Goal: Task Accomplishment & Management: Manage account settings

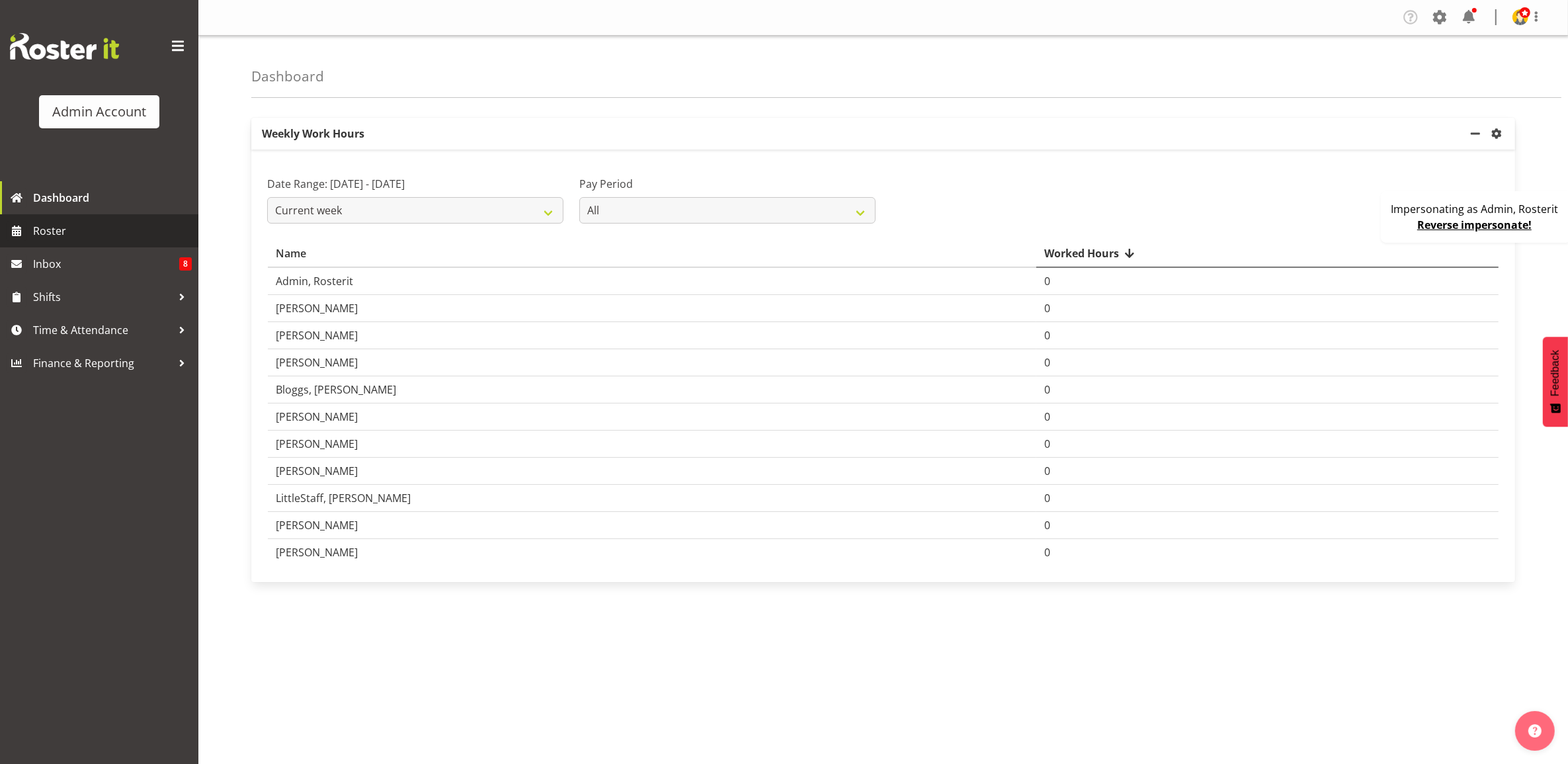
click at [99, 229] on span "Roster" at bounding box center [112, 230] width 158 height 20
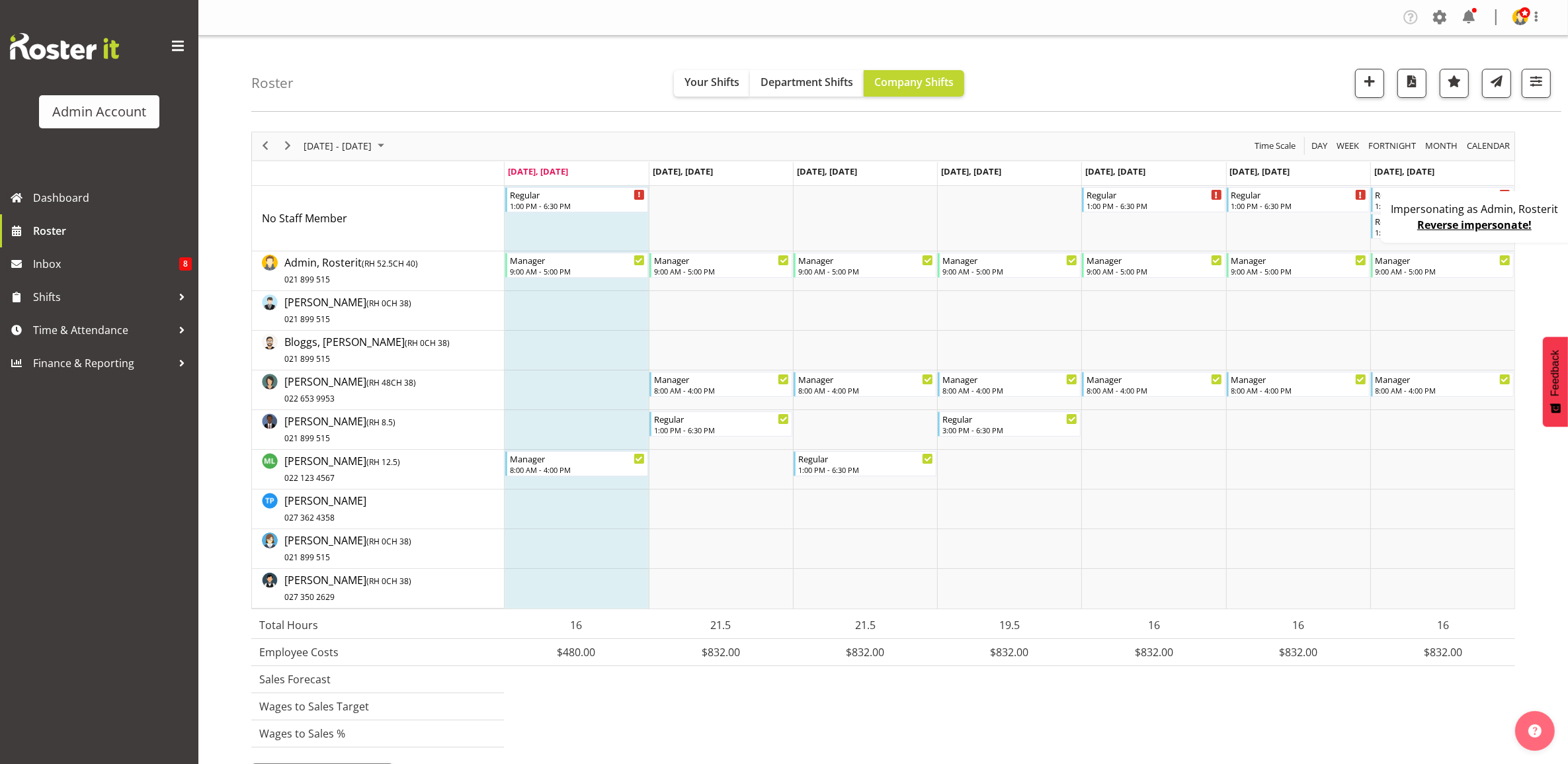
click at [1414, 234] on div "Impersonating as Admin, Rosterit Reverse impersonate!" at bounding box center [1476, 217] width 190 height 51
click at [1450, 200] on div "1:00 PM - 6:30 PM" at bounding box center [1442, 205] width 135 height 10
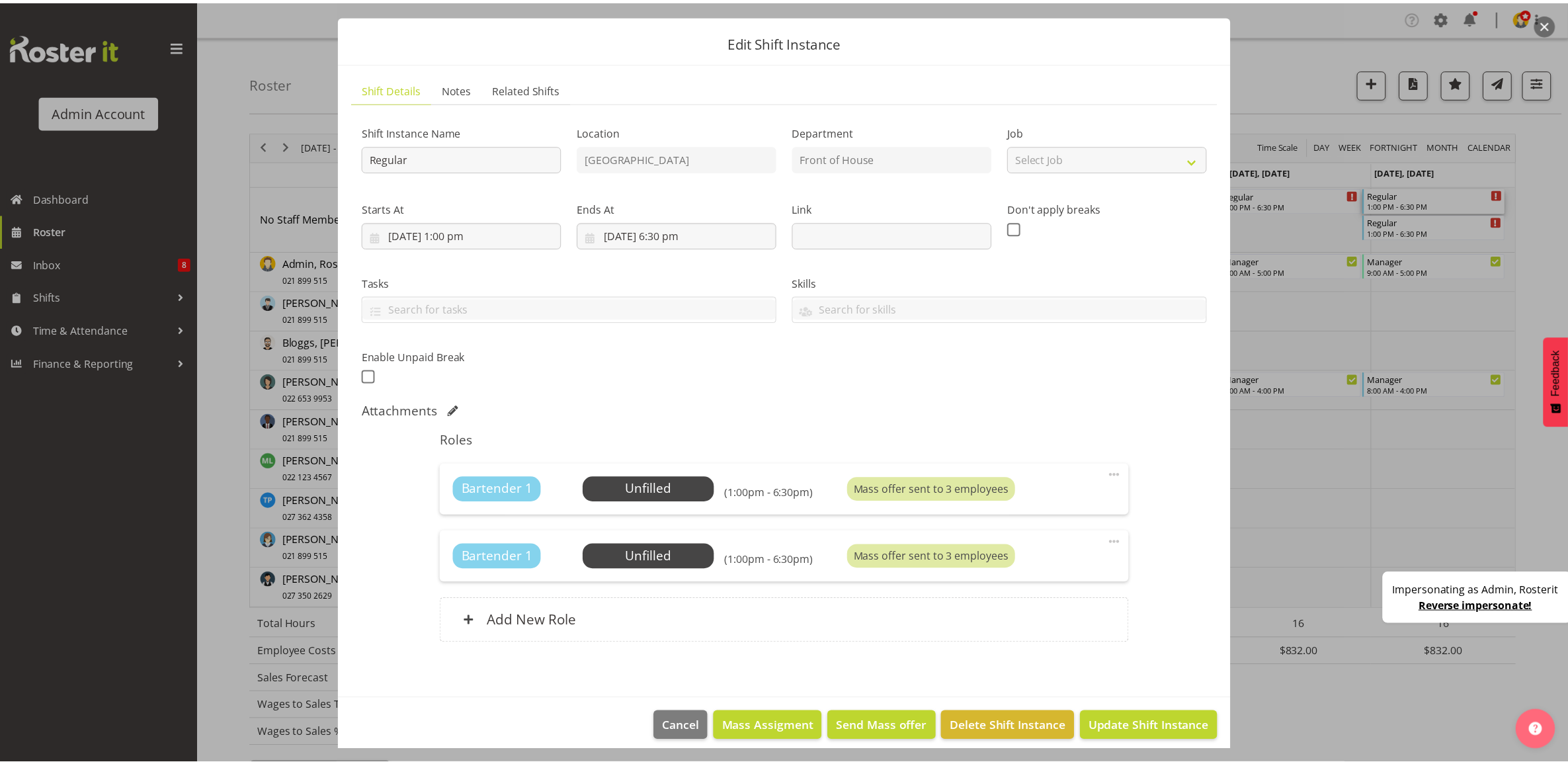
scroll to position [43, 0]
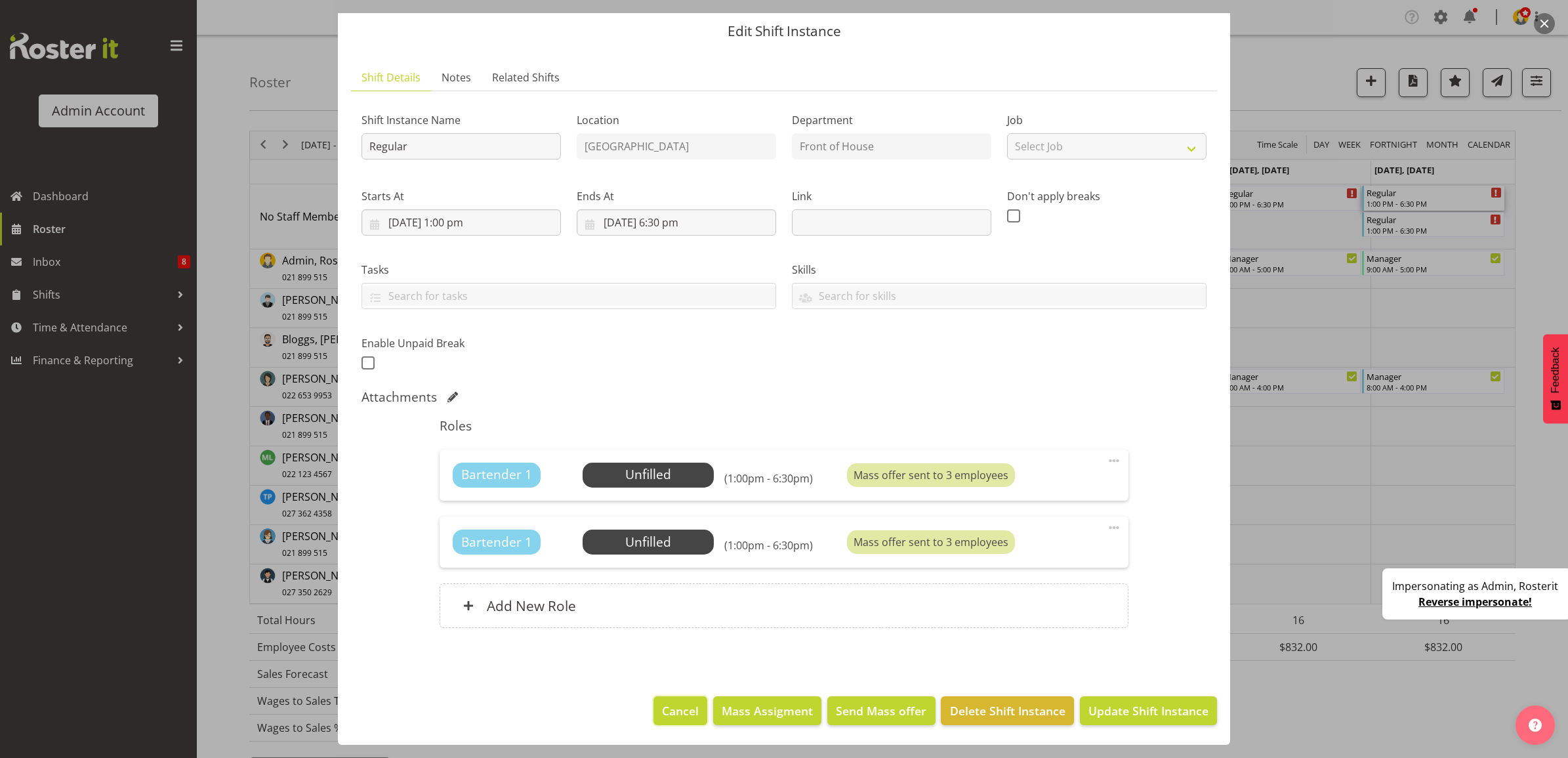
click at [680, 707] on span "Cancel" at bounding box center [680, 710] width 37 height 17
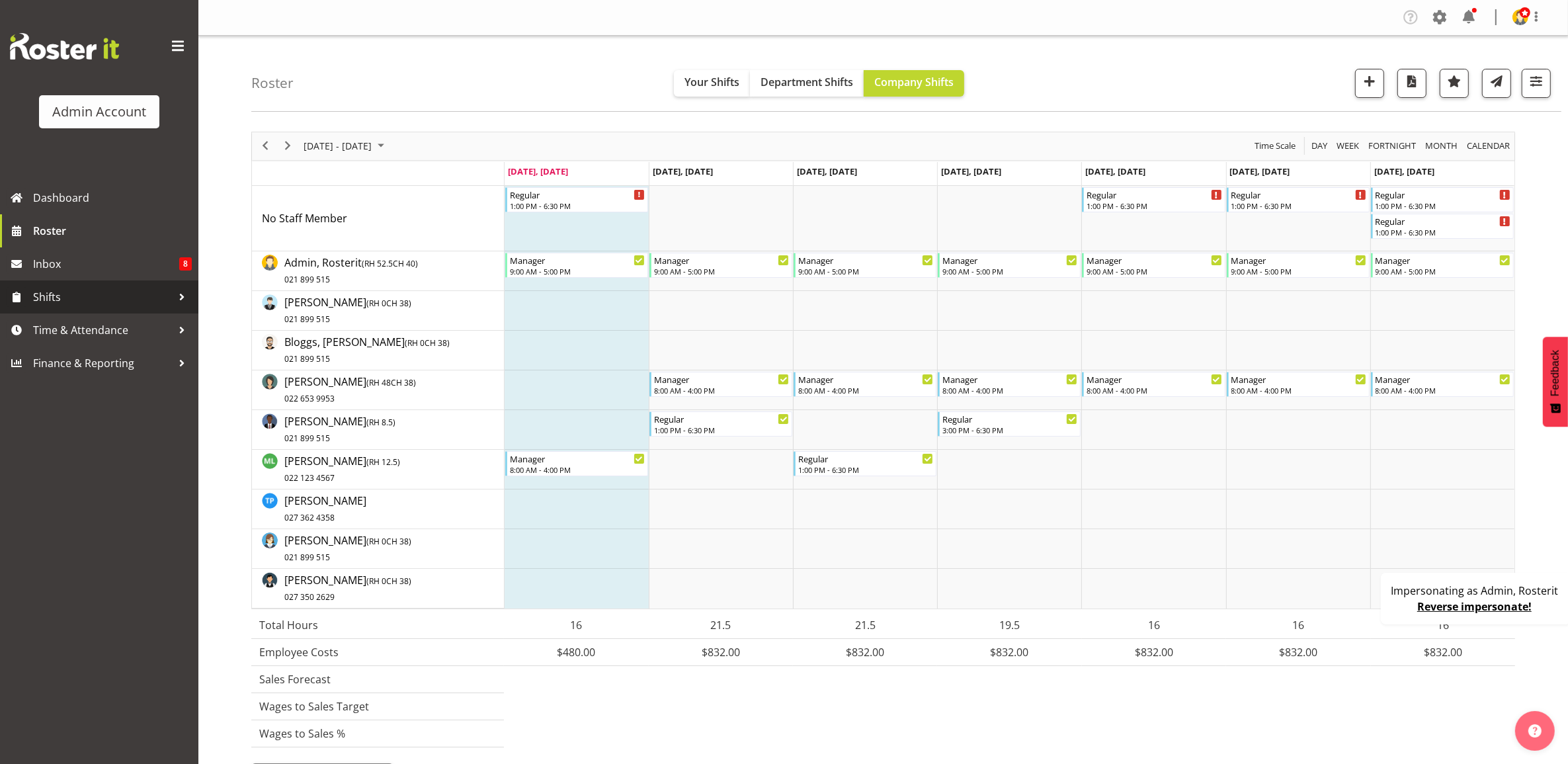
click at [90, 282] on link "Shifts" at bounding box center [99, 296] width 198 height 33
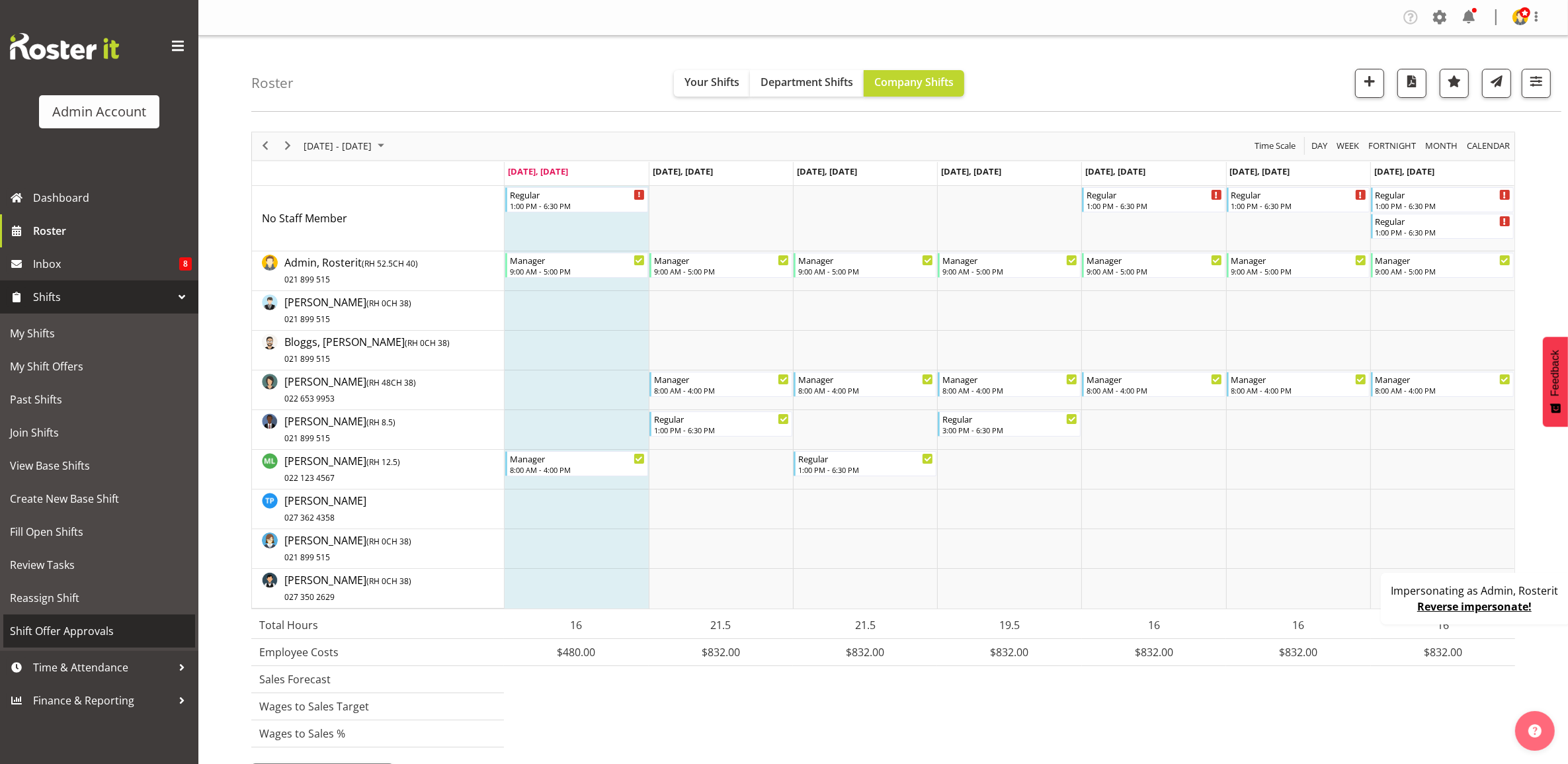
click at [67, 619] on link "Shift Offer Approvals" at bounding box center [99, 630] width 192 height 33
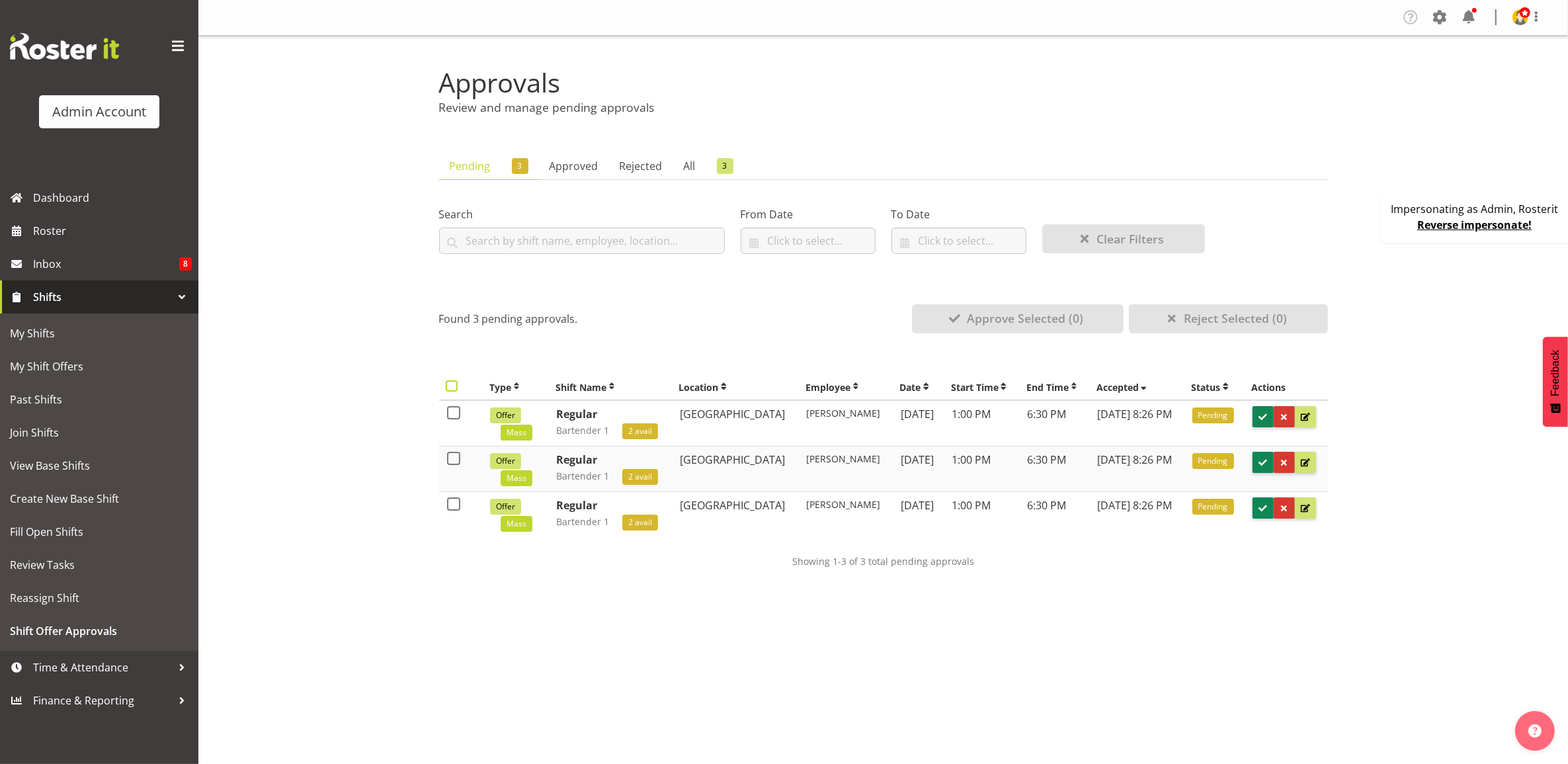
click at [452, 390] on span at bounding box center [451, 386] width 12 height 12
click at [452, 390] on input "checkbox" at bounding box center [450, 386] width 9 height 9
checkbox input "true"
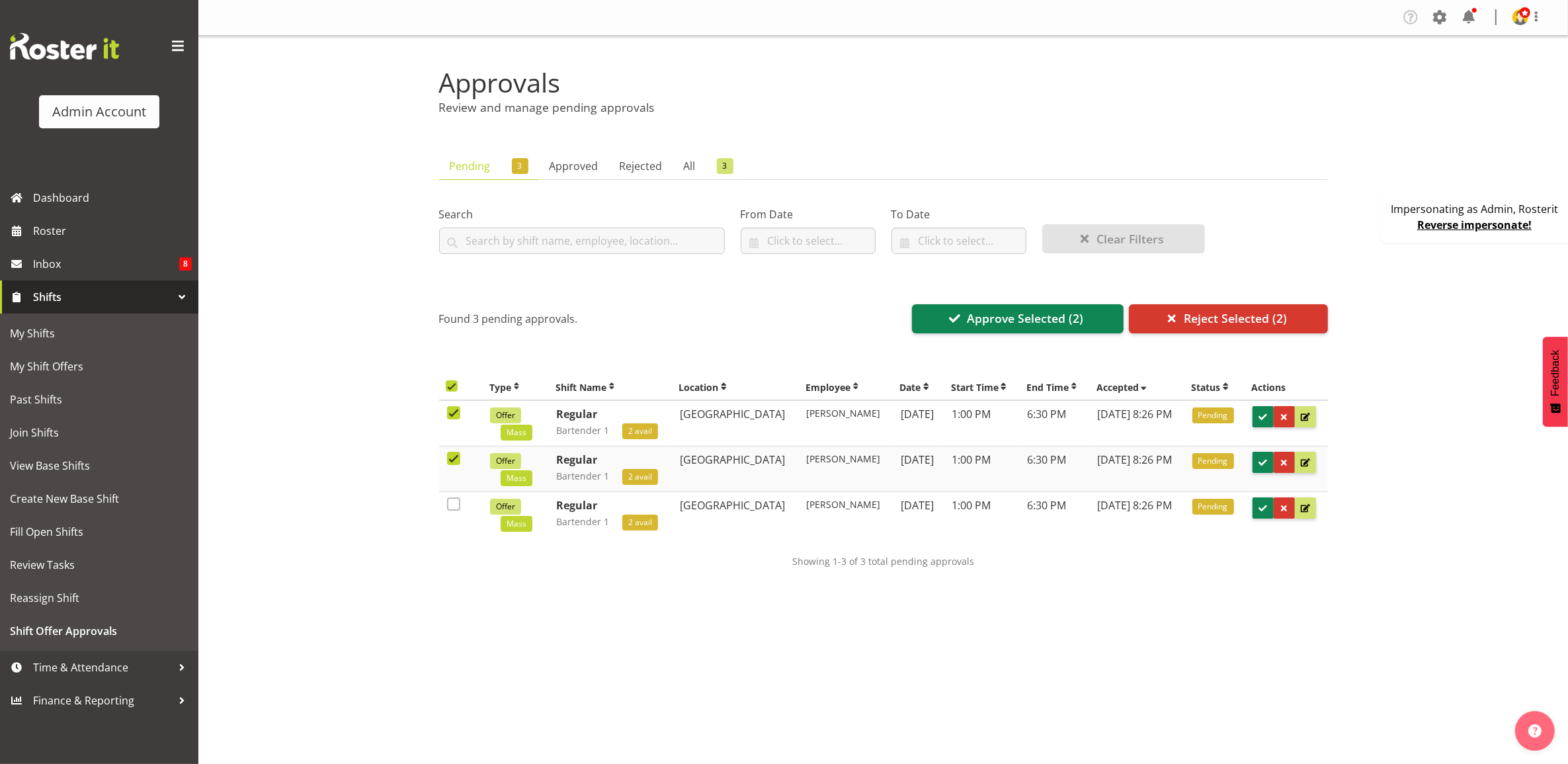
click at [452, 390] on span at bounding box center [451, 386] width 12 height 12
click at [452, 390] on input "checkbox" at bounding box center [450, 386] width 9 height 9
checkbox input "false"
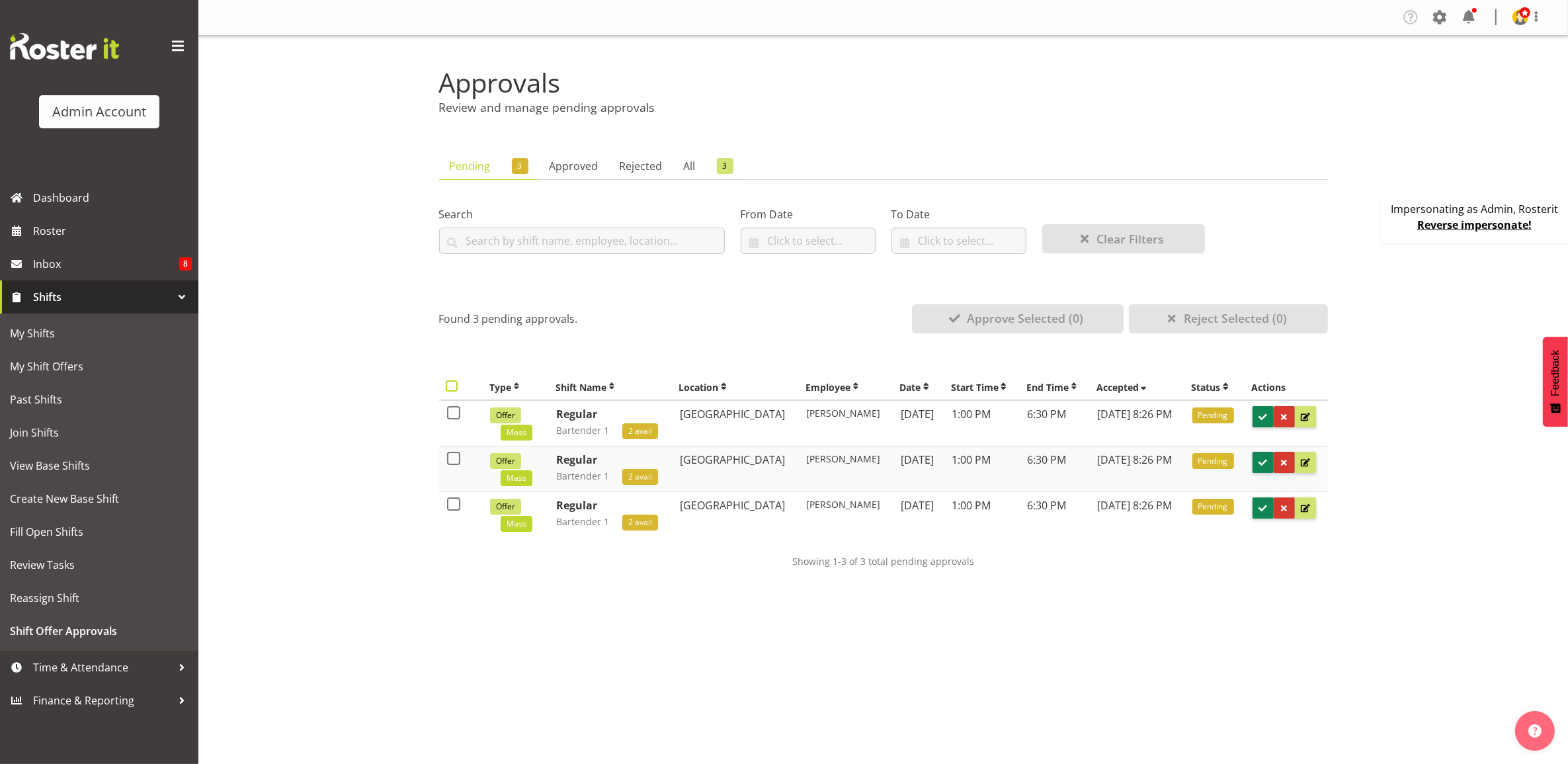
click at [452, 390] on span at bounding box center [451, 386] width 12 height 12
click at [452, 390] on input "checkbox" at bounding box center [450, 386] width 9 height 9
checkbox input "true"
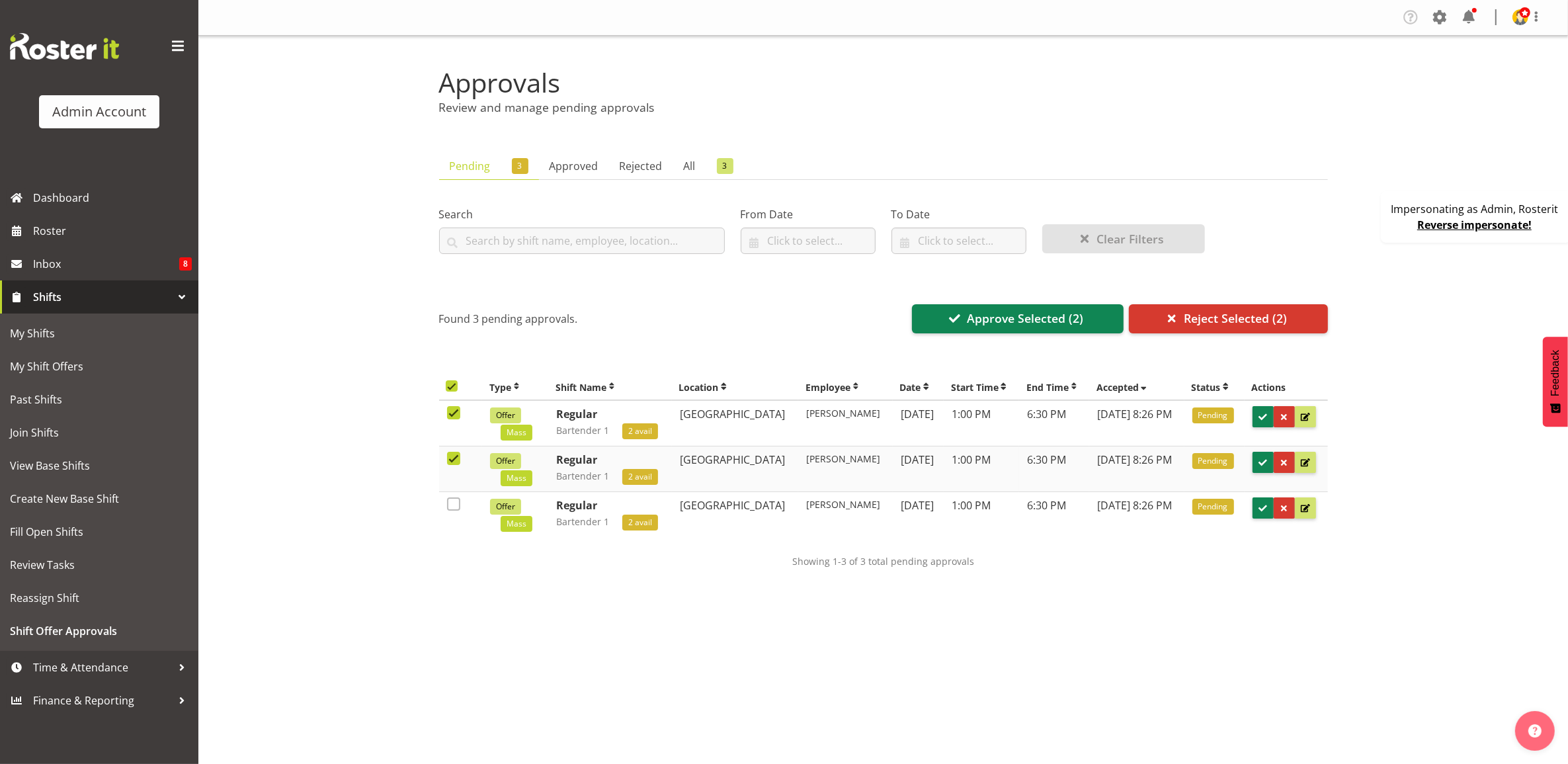
click at [452, 390] on span at bounding box center [451, 386] width 12 height 12
click at [452, 390] on input "checkbox" at bounding box center [450, 386] width 9 height 9
checkbox input "false"
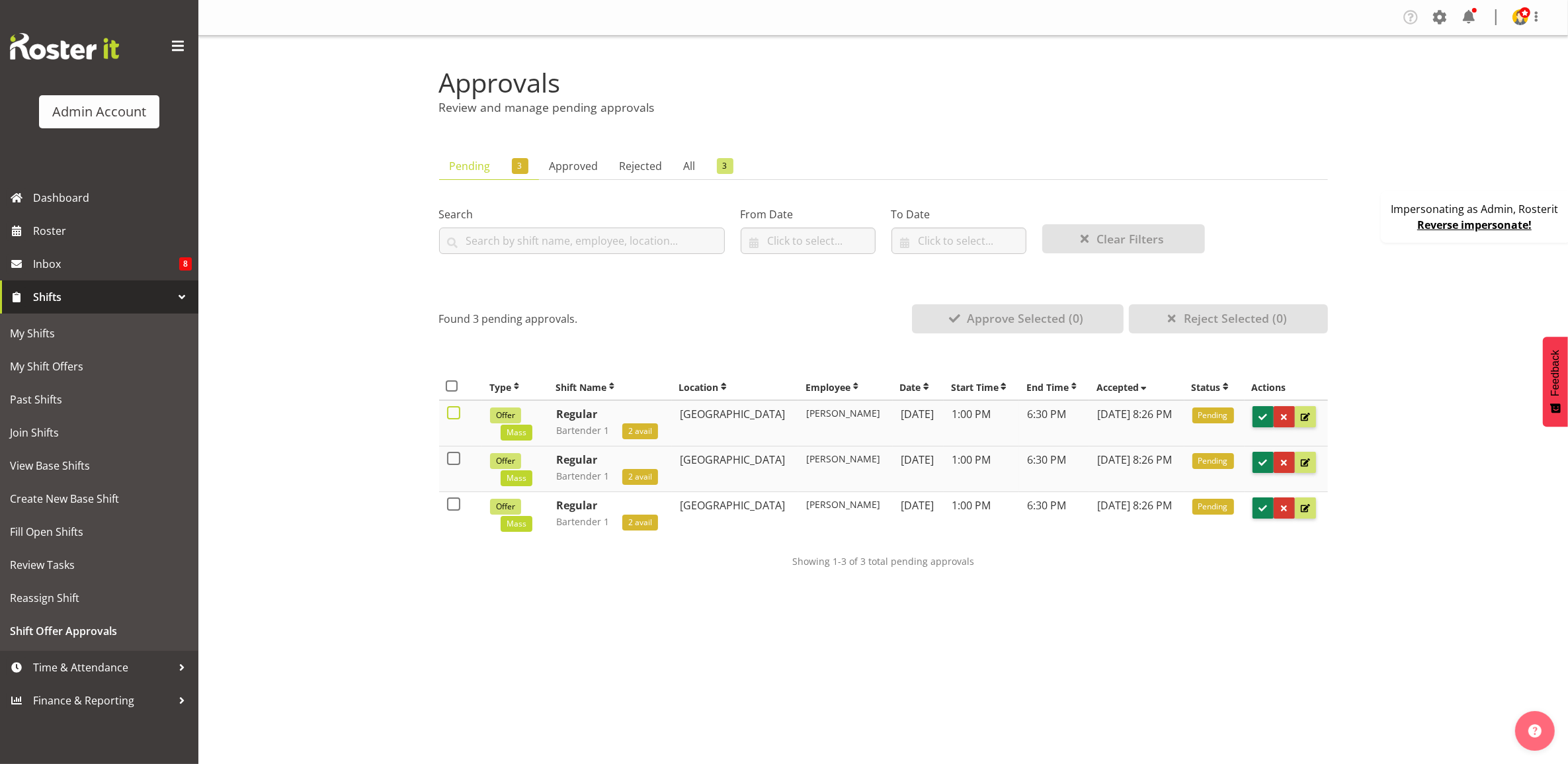
click at [450, 418] on span at bounding box center [454, 412] width 14 height 14
click at [450, 418] on input "checkbox" at bounding box center [451, 413] width 9 height 9
checkbox input "true"
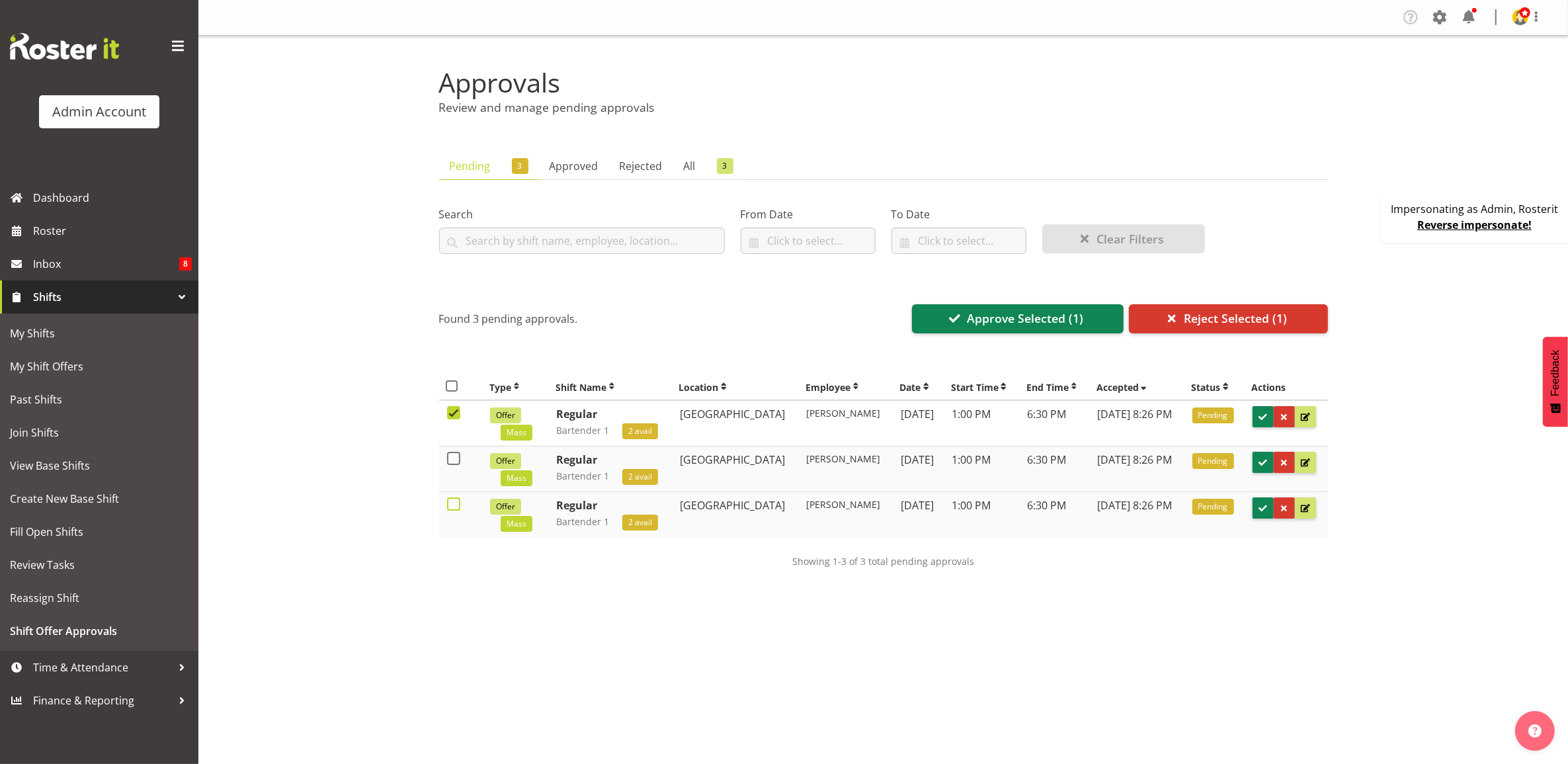
click at [450, 503] on span at bounding box center [454, 504] width 14 height 14
click at [450, 503] on input "checkbox" at bounding box center [451, 504] width 9 height 9
checkbox input "true"
click at [1038, 322] on span "Approve Selected (2)" at bounding box center [1024, 318] width 116 height 17
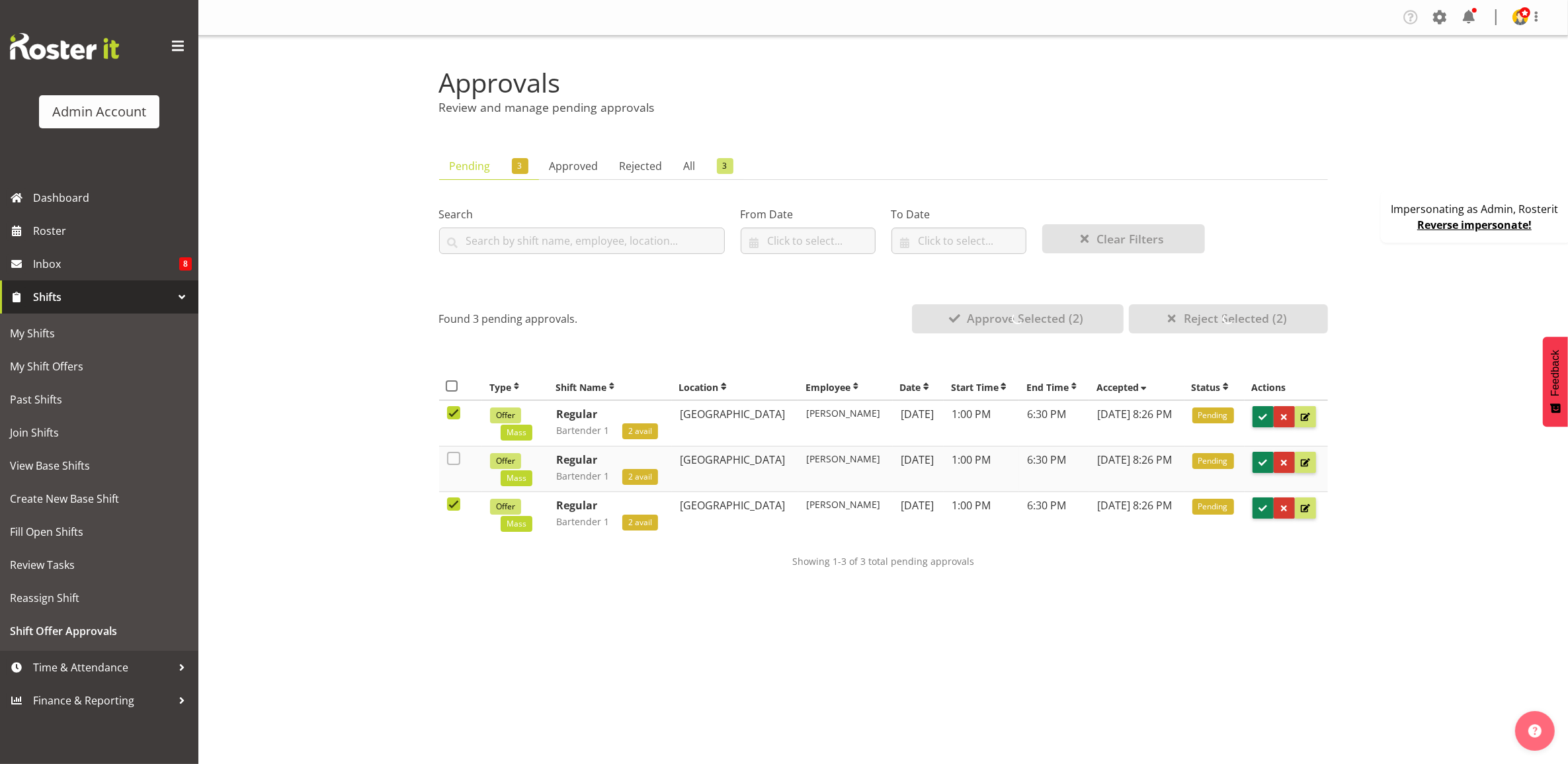
checkbox input "false"
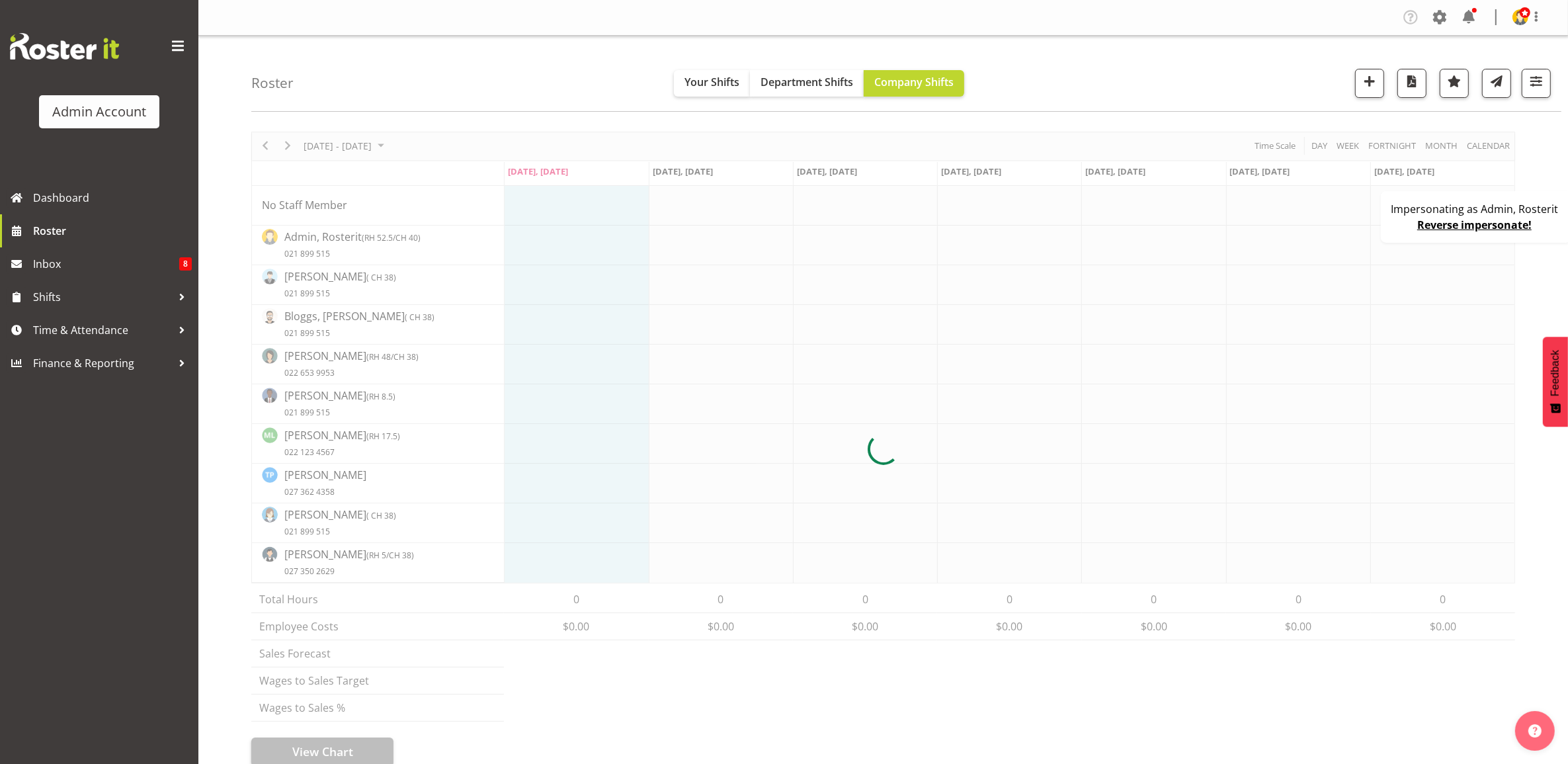
click at [1397, 232] on div "Impersonating as Admin, Rosterit Reverse impersonate!" at bounding box center [1476, 217] width 190 height 51
